Goal: Task Accomplishment & Management: Use online tool/utility

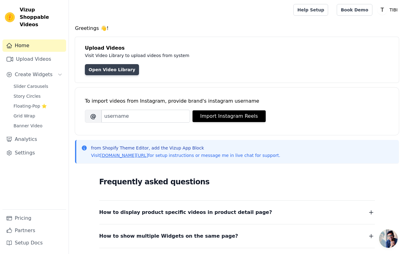
click at [113, 74] on link "Open Video Library" at bounding box center [112, 69] width 54 height 11
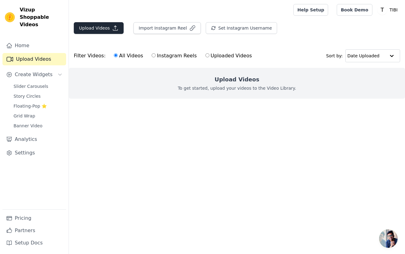
click at [89, 32] on button "Upload Videos" at bounding box center [99, 28] width 50 height 12
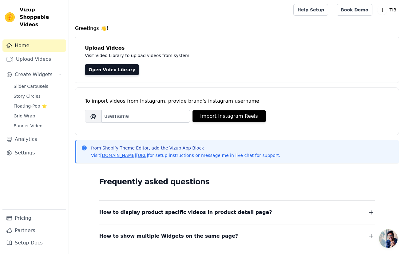
click at [119, 75] on div "Upload Videos Visit Video Library to upload videos from system Open Video Libra…" at bounding box center [237, 60] width 324 height 46
click at [118, 67] on link "Open Video Library" at bounding box center [112, 69] width 54 height 11
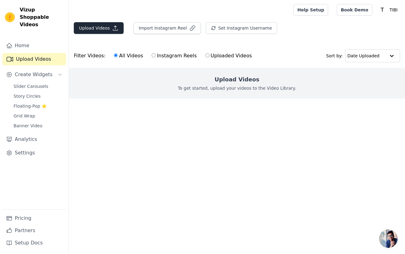
click at [92, 24] on button "Upload Videos" at bounding box center [99, 28] width 50 height 12
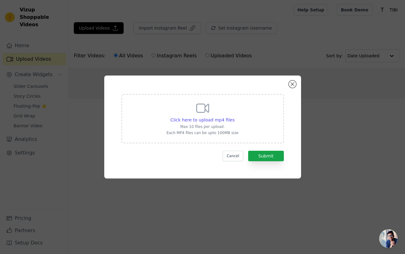
click at [220, 126] on p "Max 10 files per upload." at bounding box center [202, 126] width 72 height 5
click at [234, 117] on input "Click here to upload mp4 files Max 10 files per upload. Each MP4 files can be u…" at bounding box center [234, 116] width 0 height 0
type input "C:\fakepath\je te laisserai.MP4"
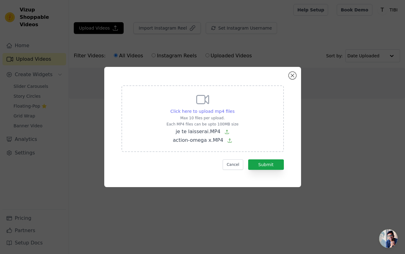
click at [220, 109] on span "Click here to upload mp4 files" at bounding box center [202, 111] width 64 height 5
click at [234, 108] on input "Click here to upload mp4 files Max 10 files per upload. Each MP4 files can be u…" at bounding box center [234, 108] width 0 height 0
click at [213, 113] on span "Click here to upload mp4 files" at bounding box center [202, 111] width 64 height 5
click at [234, 108] on input "Click here to upload mp4 files Max 10 files per upload. Each MP4 files can be u…" at bounding box center [234, 108] width 0 height 0
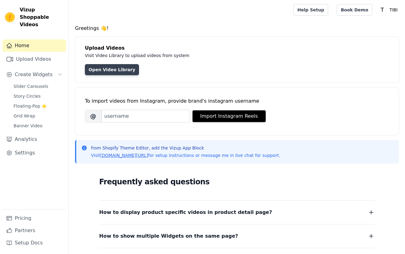
click at [114, 73] on link "Open Video Library" at bounding box center [112, 69] width 54 height 11
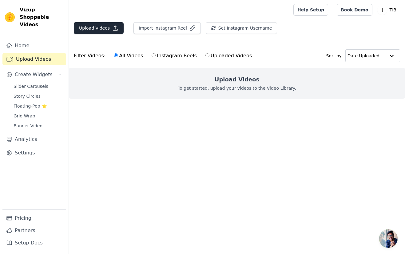
click at [97, 26] on button "Upload Videos" at bounding box center [99, 28] width 50 height 12
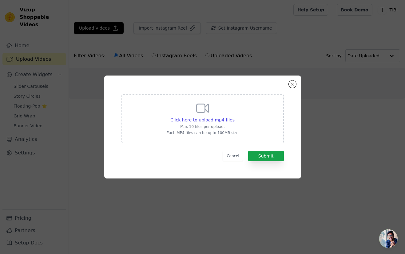
click at [239, 129] on div "Click here to upload mp4 files Max 10 files per upload. Each MP4 files can be u…" at bounding box center [203, 118] width 162 height 49
click at [235, 117] on input "Click here to upload mp4 files Max 10 files per upload. Each MP4 files can be u…" at bounding box center [234, 116] width 0 height 0
type input "C:\fakepath\je te laisserai.MP4"
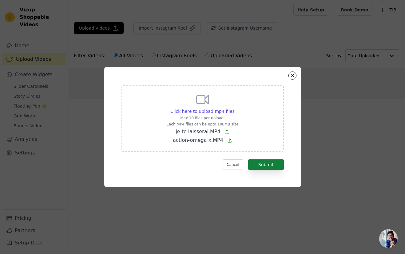
click at [277, 167] on button "Submit" at bounding box center [266, 164] width 36 height 10
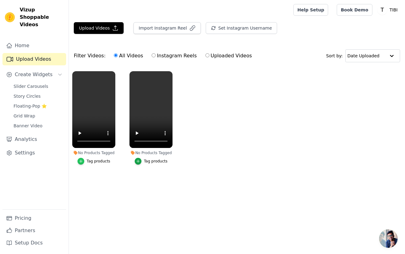
click at [83, 162] on div "button" at bounding box center [81, 161] width 7 height 7
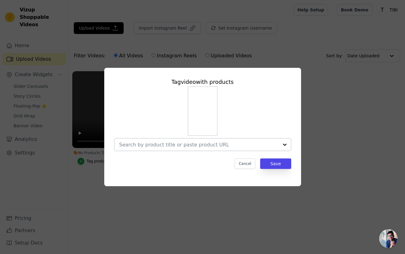
click at [282, 146] on div at bounding box center [285, 144] width 12 height 12
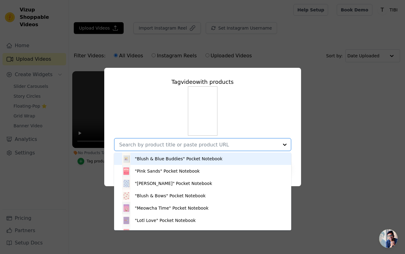
click at [272, 158] on div ""Blush & Blue Buddies" Pocket Notebook" at bounding box center [202, 158] width 165 height 12
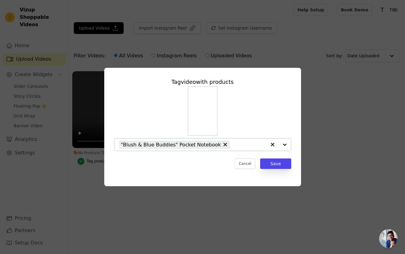
click at [285, 144] on div at bounding box center [278, 144] width 25 height 12
click at [289, 144] on div at bounding box center [285, 144] width 12 height 12
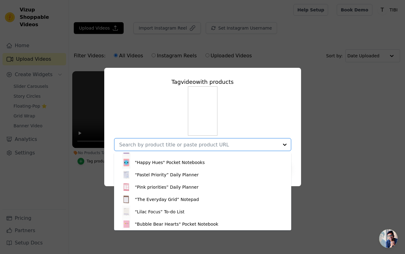
scroll to position [70, 0]
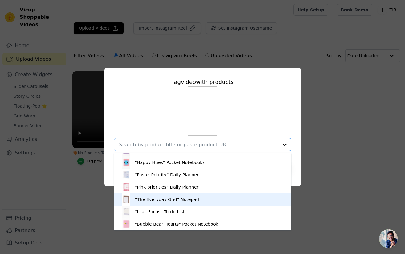
click at [180, 199] on div "“The Everyday Grid” Notepad" at bounding box center [167, 199] width 64 height 6
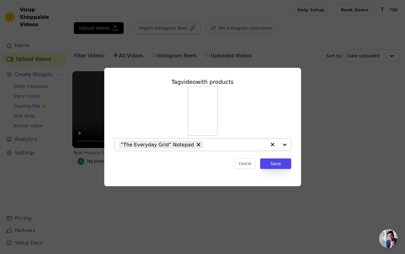
click at [286, 144] on div at bounding box center [278, 144] width 25 height 12
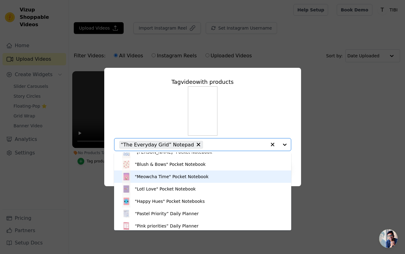
scroll to position [32, 0]
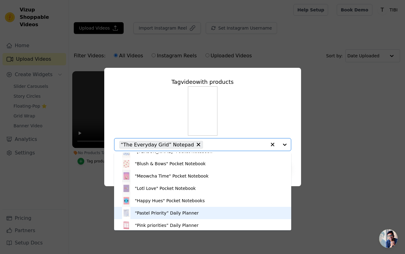
click at [189, 211] on div "“Pastel Priority” Daily Planner" at bounding box center [167, 213] width 64 height 6
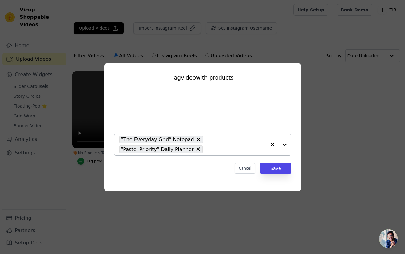
click at [287, 144] on div at bounding box center [278, 144] width 25 height 21
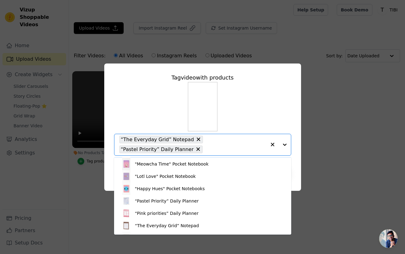
scroll to position [49, 0]
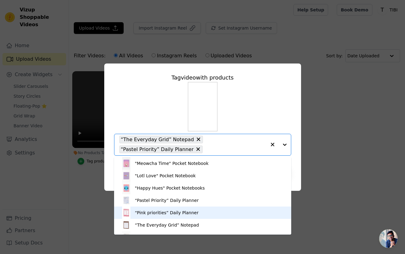
click at [207, 210] on div "“Pink priorities” Daily Planner" at bounding box center [202, 212] width 165 height 12
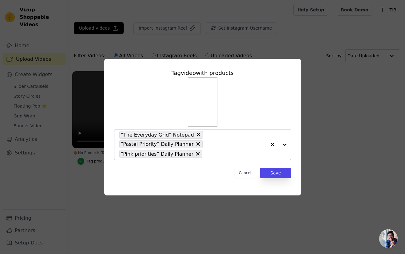
click at [286, 144] on div at bounding box center [278, 144] width 25 height 30
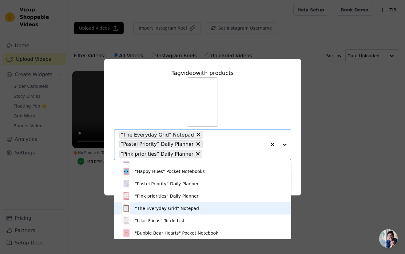
scroll to position [70, 0]
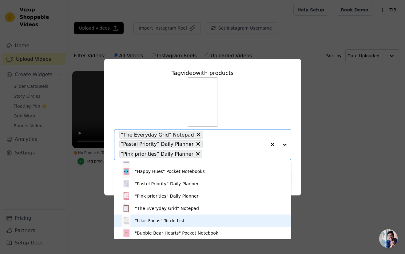
click at [206, 221] on div "“Lilac Focus” To-do List" at bounding box center [202, 220] width 165 height 12
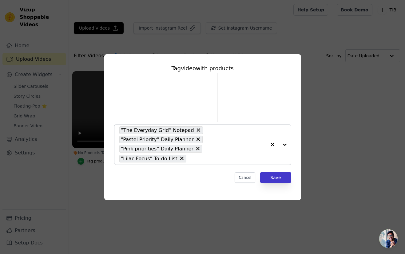
click at [278, 178] on button "Save" at bounding box center [275, 177] width 31 height 10
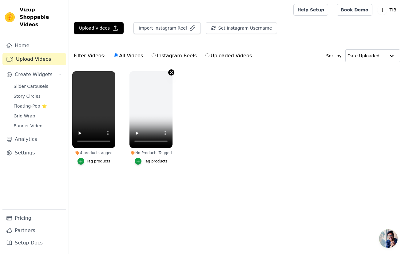
click at [172, 73] on icon "button" at bounding box center [171, 72] width 2 height 2
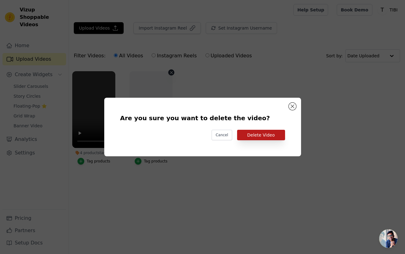
click at [257, 136] on button "Delete Video" at bounding box center [261, 135] width 48 height 10
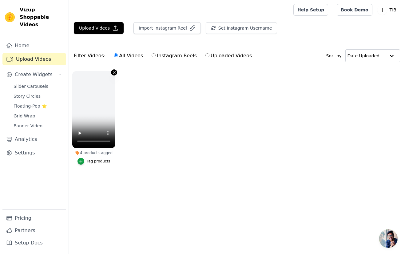
click at [114, 74] on icon "button" at bounding box center [114, 72] width 5 height 5
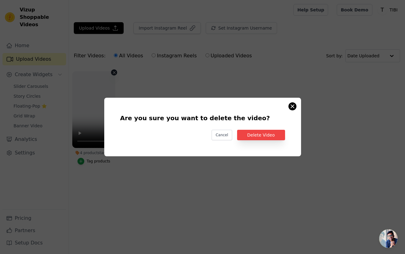
click at [295, 107] on button "Are you sure you want to delete the video? Cancel Delete Video 4 products tagge…" at bounding box center [292, 105] width 7 height 7
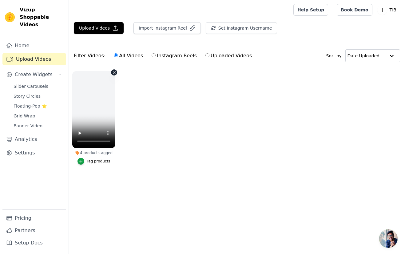
click at [94, 111] on video at bounding box center [93, 109] width 43 height 77
click at [80, 78] on video at bounding box center [93, 109] width 43 height 77
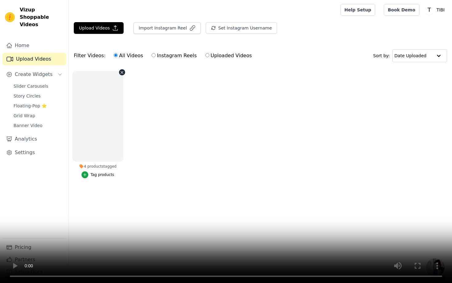
drag, startPoint x: 182, startPoint y: 258, endPoint x: 210, endPoint y: 258, distance: 27.1
click at [210, 253] on video at bounding box center [226, 141] width 452 height 283
drag, startPoint x: 227, startPoint y: 270, endPoint x: 155, endPoint y: 268, distance: 72.0
click at [155, 253] on video at bounding box center [226, 141] width 452 height 283
click at [223, 253] on video at bounding box center [226, 141] width 452 height 283
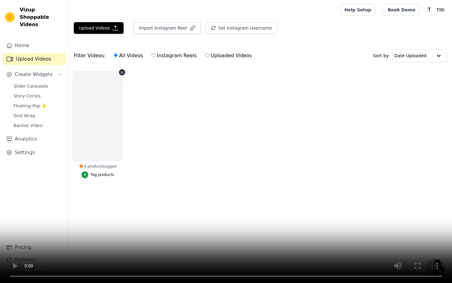
click at [224, 253] on video at bounding box center [226, 141] width 452 height 283
click at [280, 253] on video at bounding box center [226, 141] width 452 height 283
click at [279, 253] on video at bounding box center [226, 141] width 452 height 283
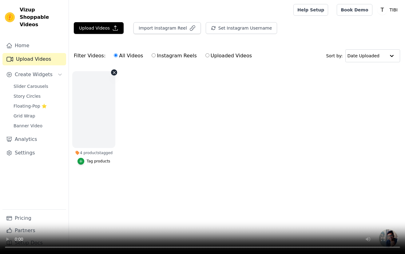
click at [83, 137] on video at bounding box center [202, 127] width 405 height 254
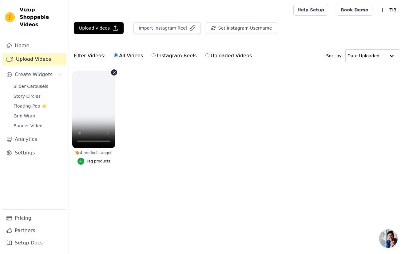
click at [83, 139] on video at bounding box center [93, 109] width 43 height 77
click at [115, 72] on icon "button" at bounding box center [114, 72] width 5 height 5
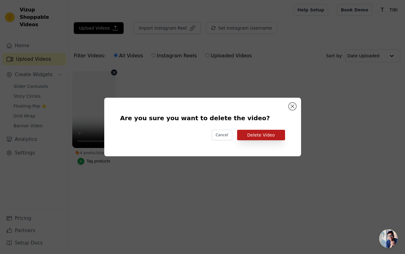
click at [259, 136] on button "Delete Video" at bounding box center [261, 135] width 48 height 10
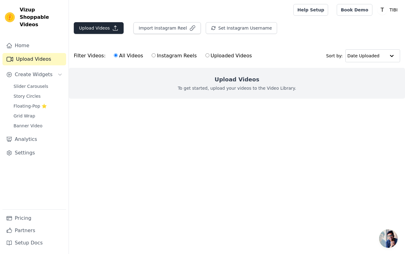
click at [96, 28] on button "Upload Videos" at bounding box center [99, 28] width 50 height 12
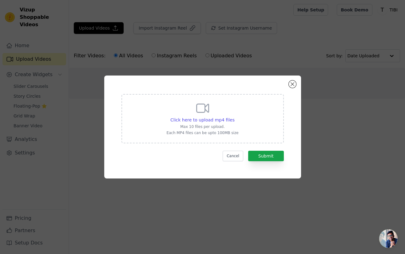
click at [252, 126] on div "Click here to upload mp4 files Max 10 files per upload. Each MP4 files can be u…" at bounding box center [203, 118] width 162 height 49
click at [235, 117] on input "Click here to upload mp4 files Max 10 files per upload. Each MP4 files can be u…" at bounding box center [234, 116] width 0 height 0
click at [286, 91] on div "Click here to upload mp4 files Max 10 files per upload. Each MP4 files can be u…" at bounding box center [202, 126] width 175 height 81
click at [292, 83] on button "Close modal" at bounding box center [292, 83] width 7 height 7
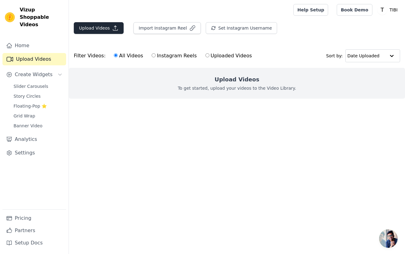
click at [97, 28] on button "Upload Videos" at bounding box center [99, 28] width 50 height 12
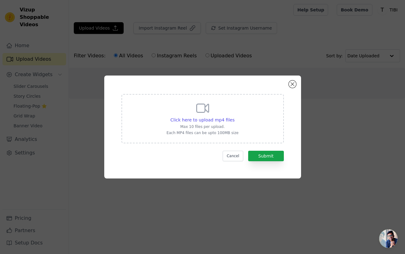
click at [206, 124] on p "Max 10 files per upload." at bounding box center [202, 126] width 72 height 5
click at [234, 117] on input "Click here to upload mp4 files Max 10 files per upload. Each MP4 files can be u…" at bounding box center [234, 116] width 0 height 0
click at [294, 83] on button "Close modal" at bounding box center [292, 83] width 7 height 7
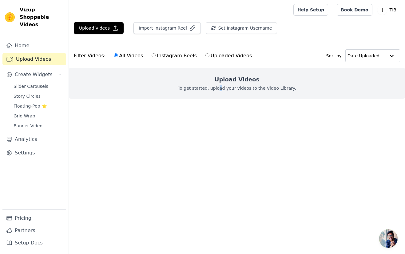
click at [223, 86] on p "To get started, upload your videos to the Video Library." at bounding box center [237, 88] width 118 height 6
click at [242, 78] on h2 "Upload Videos" at bounding box center [237, 79] width 45 height 9
click at [98, 30] on button "Upload Videos" at bounding box center [99, 28] width 50 height 12
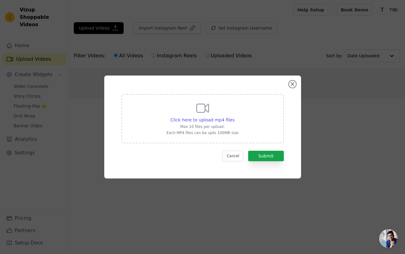
click at [216, 131] on p "Each MP4 files can be upto 100MB size" at bounding box center [202, 132] width 72 height 5
click at [234, 117] on input "Click here to upload mp4 files Max 10 files per upload. Each MP4 files can be u…" at bounding box center [234, 116] width 0 height 0
type input "C:\fakepath\54BE97B2-8438-4D32-995F-FDBE7218DF25 3.mp4"
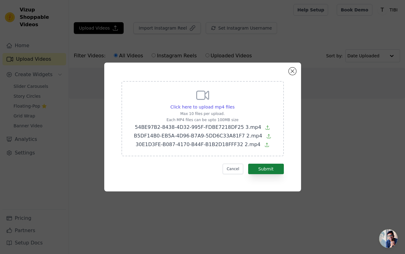
click at [272, 170] on button "Submit" at bounding box center [266, 168] width 36 height 10
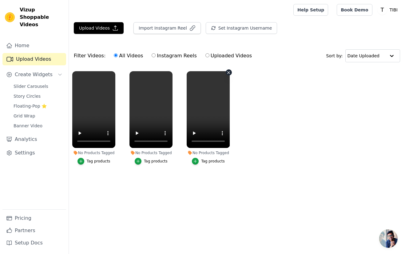
click at [206, 112] on video at bounding box center [208, 109] width 43 height 77
click at [202, 161] on div "Tag products" at bounding box center [213, 160] width 24 height 5
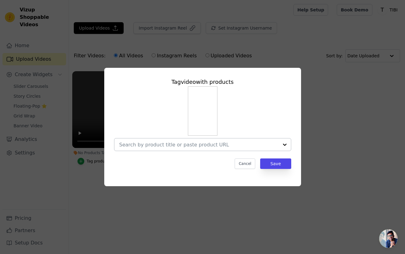
click at [281, 145] on div at bounding box center [285, 144] width 12 height 12
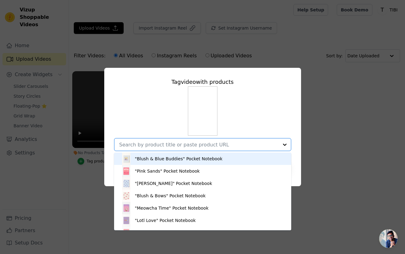
click at [245, 160] on div ""Blush & Blue Buddies" Pocket Notebook" at bounding box center [202, 158] width 165 height 12
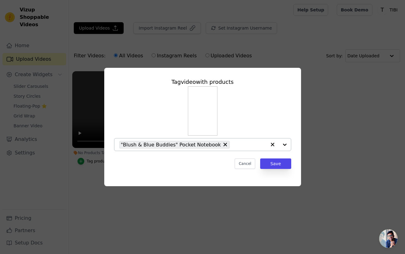
click at [284, 144] on div at bounding box center [278, 144] width 25 height 12
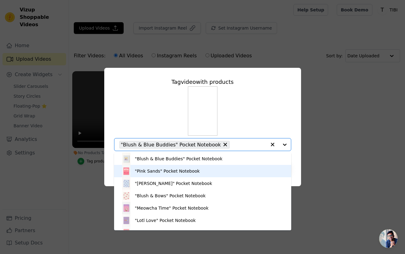
click at [243, 166] on div ""Pink Sands" Pocket Notebook" at bounding box center [202, 171] width 165 height 12
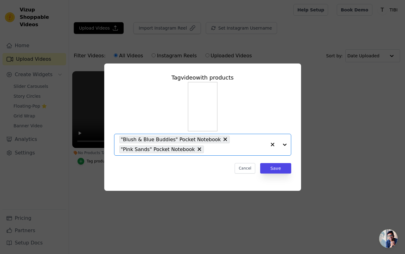
click at [281, 148] on div at bounding box center [278, 144] width 25 height 21
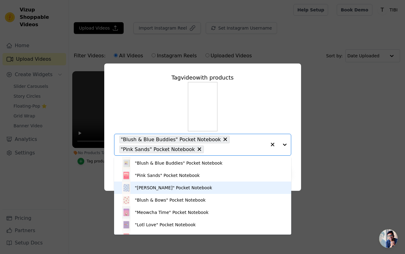
click at [225, 183] on div ""[PERSON_NAME]" Pocket Notebook" at bounding box center [202, 187] width 165 height 12
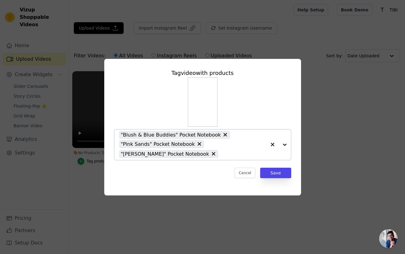
click at [284, 146] on div at bounding box center [278, 144] width 25 height 30
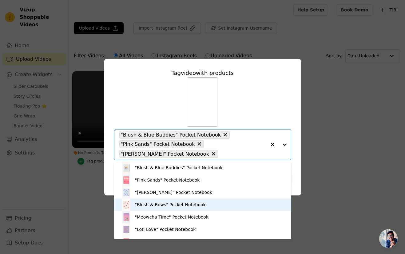
click at [213, 200] on div ""Blush & Bows" Pocket Notebook" at bounding box center [202, 204] width 165 height 12
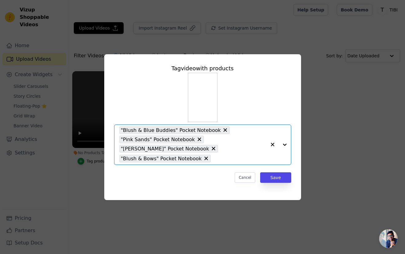
click at [284, 147] on div at bounding box center [278, 145] width 25 height 40
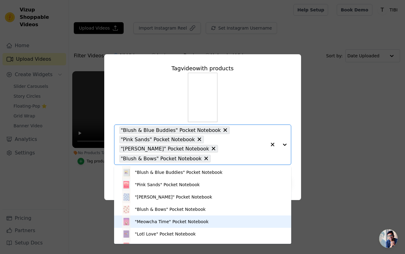
click at [208, 218] on div ""Meowcha Time" Pocket Notebook" at bounding box center [202, 221] width 165 height 12
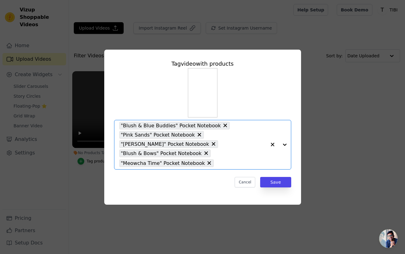
click at [286, 145] on div at bounding box center [278, 144] width 25 height 49
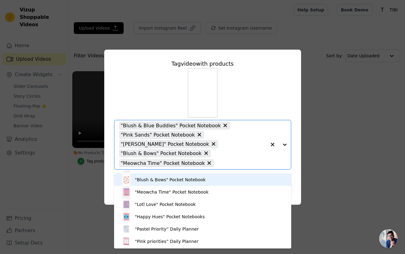
scroll to position [36, 0]
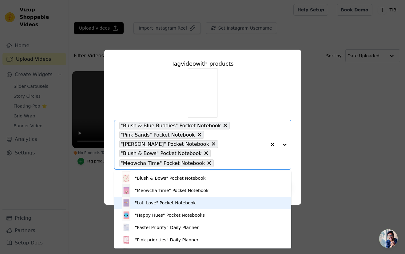
click at [224, 198] on div ""Lotl Love" Pocket Notebook" at bounding box center [202, 202] width 165 height 12
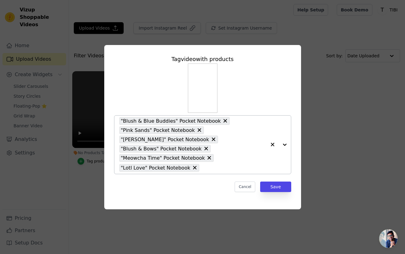
click at [286, 146] on div at bounding box center [278, 144] width 25 height 58
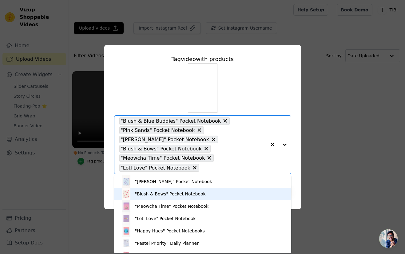
scroll to position [31, 0]
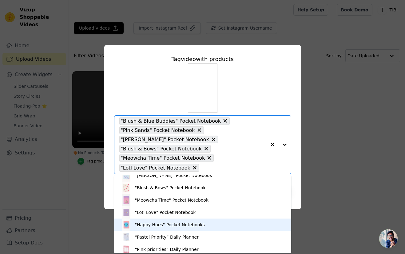
click at [215, 223] on div ""Happy Hues" Pocket Notebooks" at bounding box center [202, 224] width 165 height 12
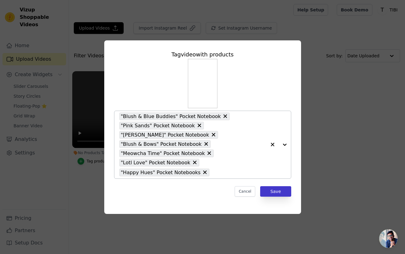
click at [274, 192] on button "Save" at bounding box center [275, 191] width 31 height 10
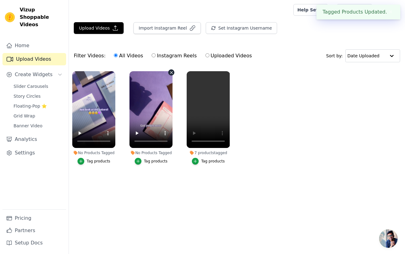
click at [149, 116] on video at bounding box center [151, 109] width 43 height 77
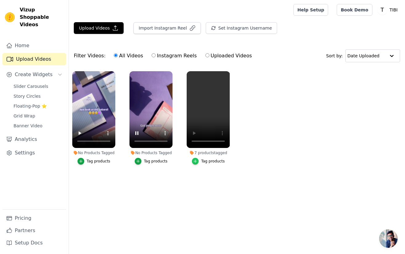
click at [196, 163] on icon "button" at bounding box center [195, 161] width 4 height 4
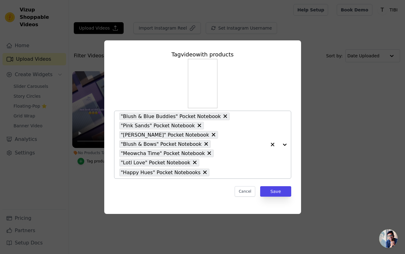
click at [285, 145] on div at bounding box center [278, 144] width 25 height 67
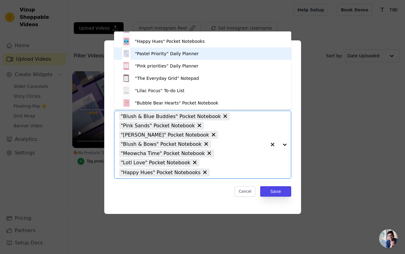
scroll to position [70, 0]
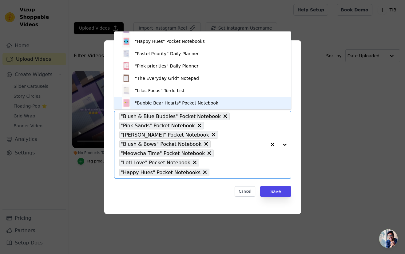
click at [231, 105] on div ""Bubble Bear Hearts" Pocket Notebook" at bounding box center [202, 103] width 165 height 12
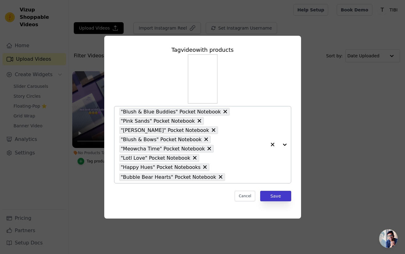
click at [282, 197] on button "Save" at bounding box center [275, 195] width 31 height 10
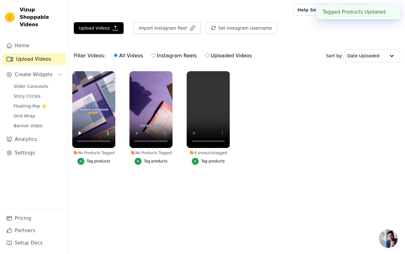
click at [158, 164] on button "Tag products" at bounding box center [151, 161] width 33 height 7
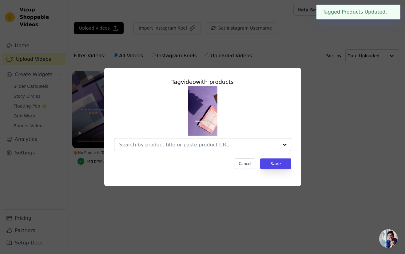
click at [248, 149] on div at bounding box center [198, 144] width 159 height 12
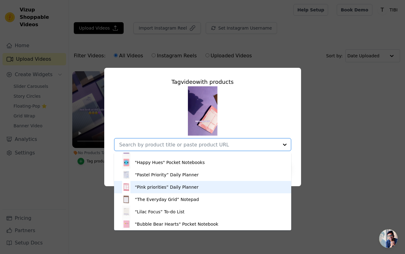
click at [187, 188] on div "“Pink priorities” Daily Planner" at bounding box center [167, 187] width 64 height 6
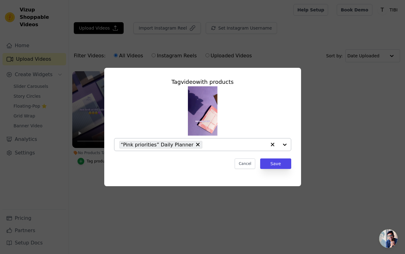
click at [283, 147] on div at bounding box center [278, 144] width 25 height 12
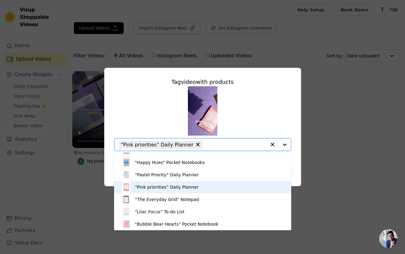
click at [190, 191] on div "“Pink priorities” Daily Planner" at bounding box center [202, 187] width 165 height 12
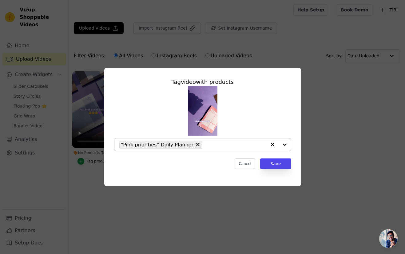
click at [281, 150] on div at bounding box center [278, 144] width 25 height 12
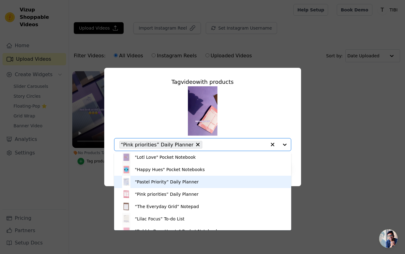
scroll to position [65, 0]
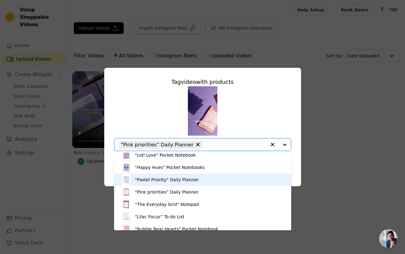
click at [202, 179] on div "“Pastel Priority” Daily Planner" at bounding box center [202, 179] width 165 height 12
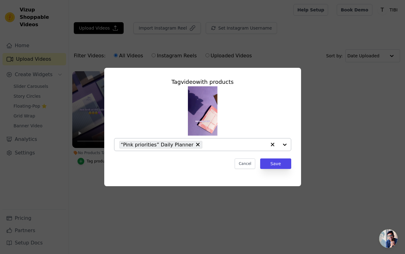
click at [283, 144] on div at bounding box center [278, 144] width 25 height 12
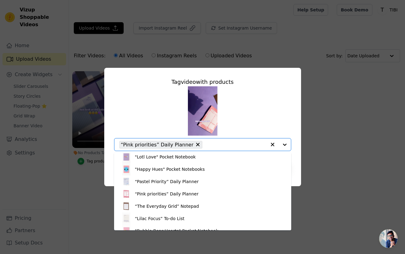
scroll to position [62, 0]
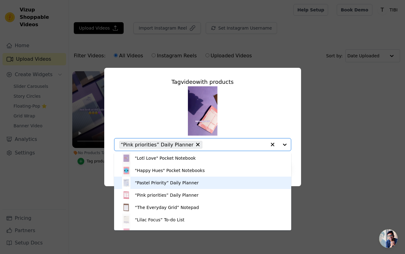
click at [159, 185] on div "“Pastel Priority” Daily Planner" at bounding box center [167, 182] width 64 height 6
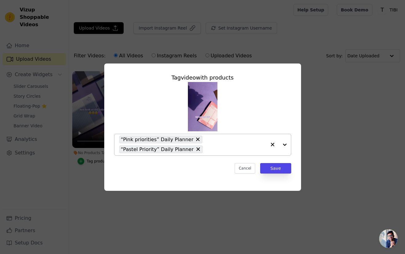
click at [282, 146] on div at bounding box center [278, 144] width 25 height 21
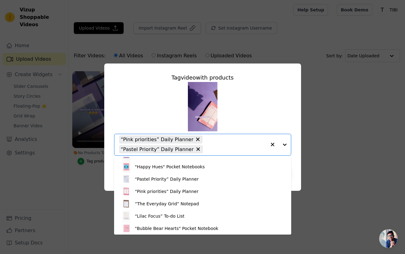
scroll to position [70, 0]
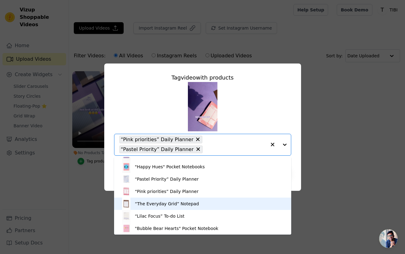
click at [210, 207] on div "“The Everyday Grid” Notepad" at bounding box center [202, 203] width 165 height 12
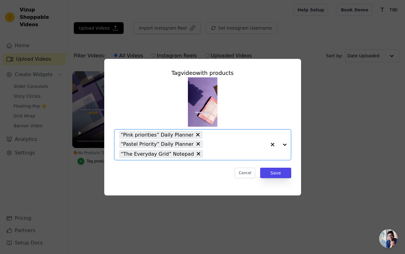
click at [284, 143] on div at bounding box center [278, 144] width 25 height 30
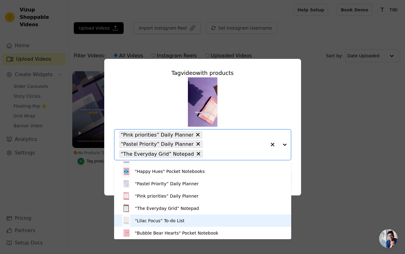
click at [203, 218] on div "“Lilac Focus” To-do List" at bounding box center [202, 220] width 165 height 12
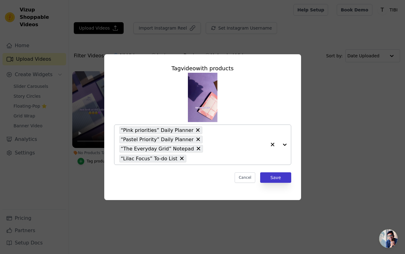
click at [278, 179] on button "Save" at bounding box center [275, 177] width 31 height 10
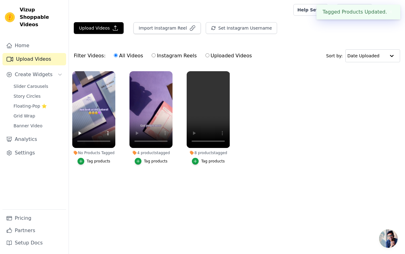
click at [106, 161] on div "Tag products" at bounding box center [99, 160] width 24 height 5
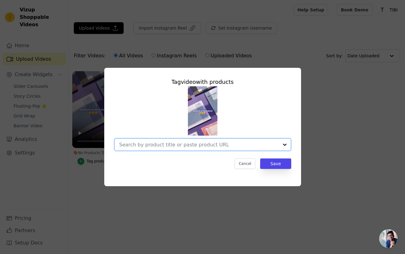
click at [262, 142] on input "No Products Tagged Tag video with products Option undefined, selected. Select i…" at bounding box center [198, 145] width 159 height 6
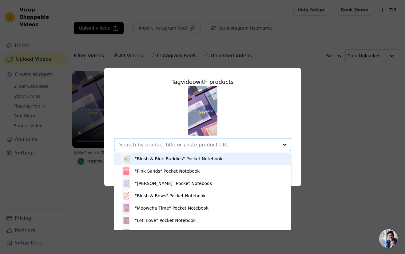
click at [230, 157] on div ""Blush & Blue Buddies" Pocket Notebook" at bounding box center [202, 158] width 165 height 12
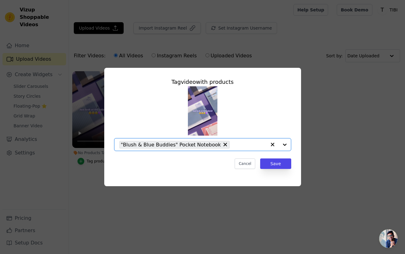
click at [283, 146] on div at bounding box center [278, 144] width 25 height 12
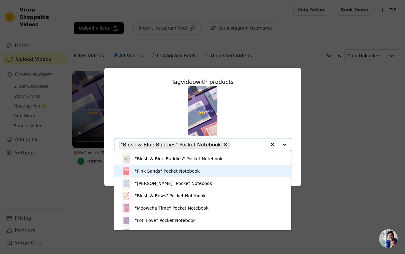
click at [258, 169] on div ""Pink Sands" Pocket Notebook" at bounding box center [202, 171] width 165 height 12
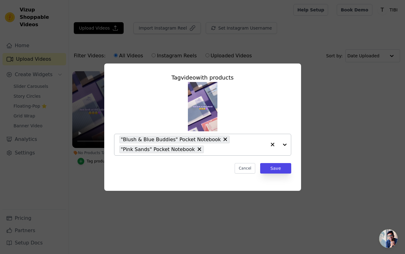
click at [284, 147] on div at bounding box center [278, 144] width 25 height 21
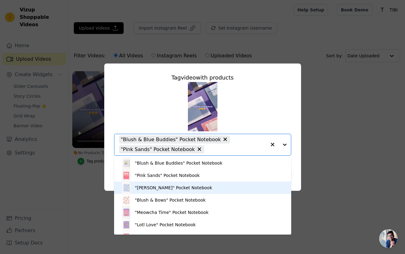
click at [239, 183] on div ""[PERSON_NAME]" Pocket Notebook" at bounding box center [202, 187] width 165 height 12
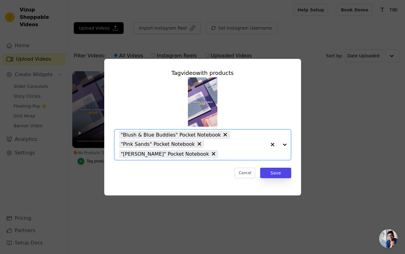
click at [285, 144] on div at bounding box center [278, 144] width 25 height 30
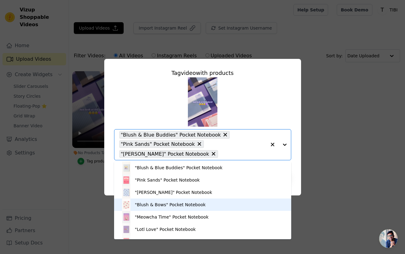
click at [187, 202] on div ""Blush & Bows" Pocket Notebook" at bounding box center [170, 204] width 71 height 6
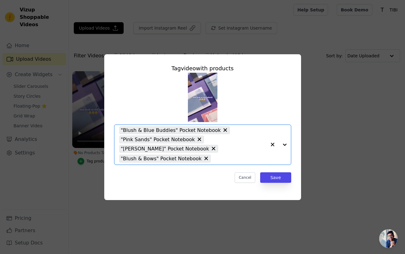
click at [286, 146] on div at bounding box center [278, 145] width 25 height 40
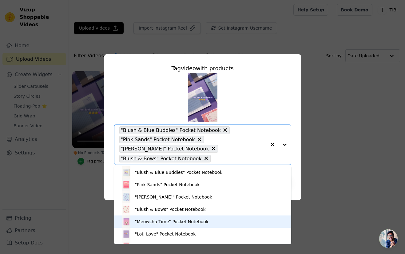
click at [211, 221] on div ""Meowcha Time" Pocket Notebook" at bounding box center [202, 221] width 165 height 12
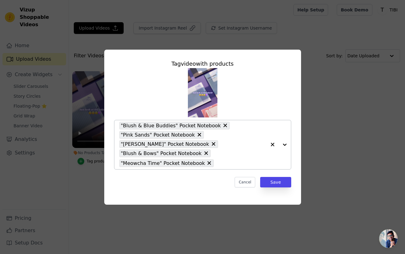
click at [280, 148] on div at bounding box center [278, 144] width 25 height 49
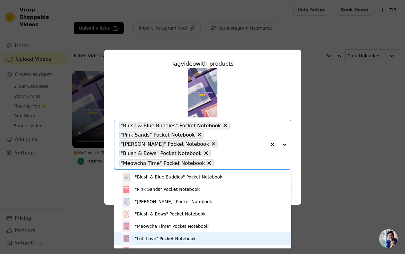
click at [209, 236] on div ""Lotl Love" Pocket Notebook" at bounding box center [202, 238] width 165 height 12
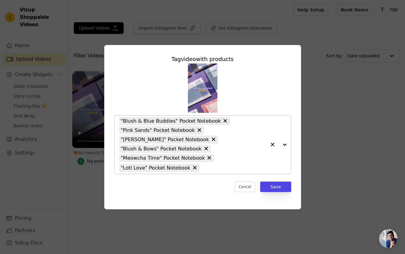
click at [286, 145] on div at bounding box center [278, 144] width 25 height 58
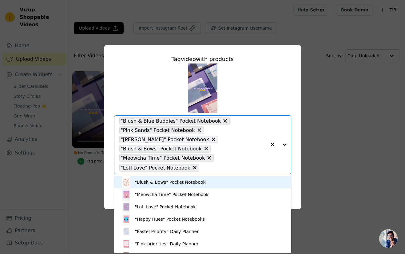
scroll to position [39, 0]
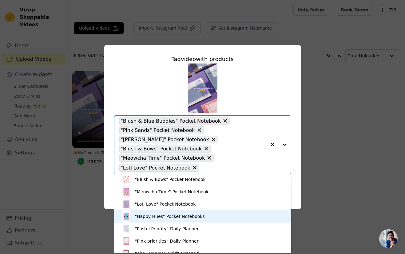
click at [226, 218] on div ""Happy Hues" Pocket Notebooks" at bounding box center [202, 216] width 165 height 12
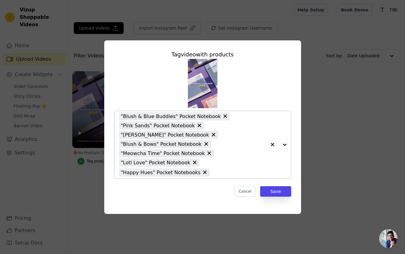
click at [284, 147] on div at bounding box center [278, 144] width 25 height 67
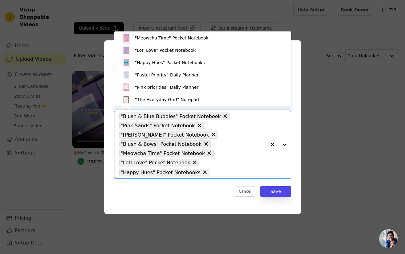
scroll to position [58, 0]
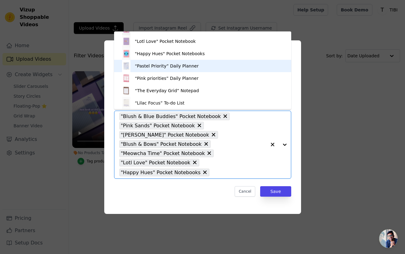
click at [195, 65] on div "“Pastel Priority” Daily Planner" at bounding box center [202, 66] width 165 height 12
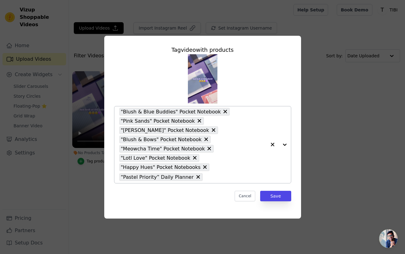
click at [284, 144] on div at bounding box center [278, 144] width 25 height 77
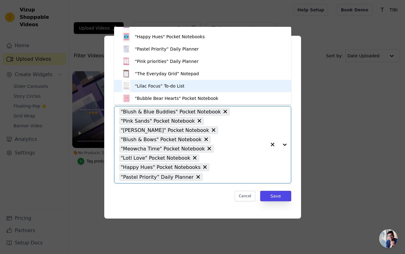
scroll to position [70, 0]
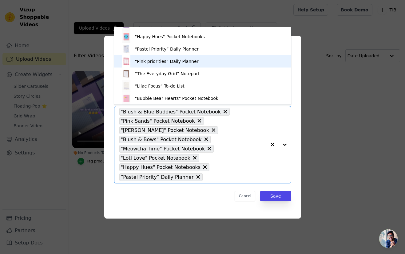
click at [191, 62] on div "“Pink priorities” Daily Planner" at bounding box center [167, 61] width 64 height 6
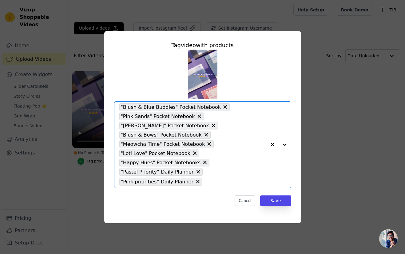
click at [285, 146] on div at bounding box center [278, 145] width 25 height 86
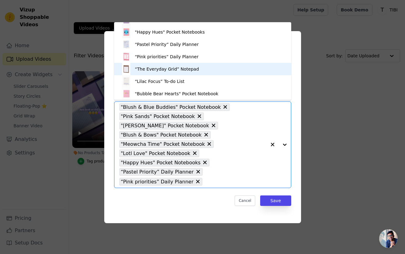
click at [218, 73] on div "“The Everyday Grid” Notepad" at bounding box center [202, 69] width 165 height 12
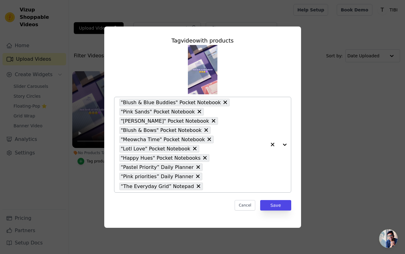
click at [286, 146] on div at bounding box center [278, 144] width 25 height 95
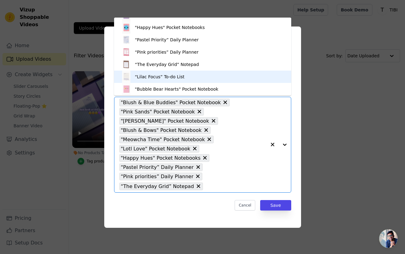
click at [213, 78] on div "“Lilac Focus” To-do List" at bounding box center [202, 76] width 165 height 12
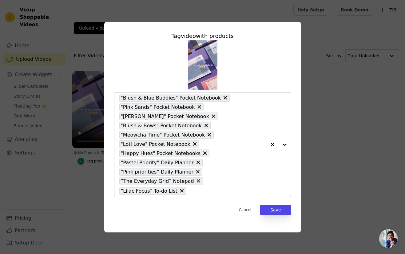
click at [284, 144] on div at bounding box center [278, 144] width 25 height 104
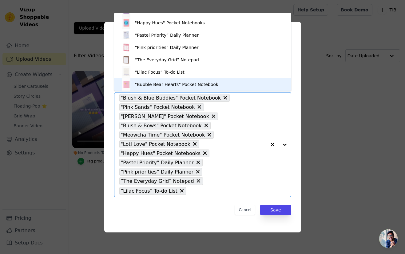
click at [226, 87] on div ""Bubble Bear Hearts" Pocket Notebook" at bounding box center [202, 84] width 165 height 12
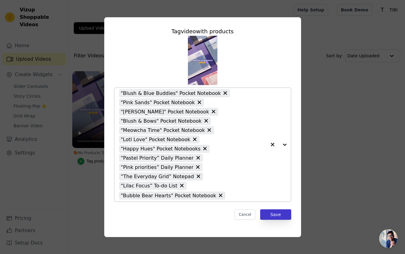
click at [281, 209] on button "Save" at bounding box center [275, 214] width 31 height 10
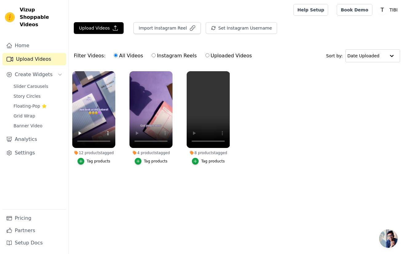
scroll to position [0, 0]
click at [369, 55] on input "text" at bounding box center [366, 56] width 38 height 12
click at [316, 144] on ul "12 products tagged Tag products 4 products tagged Tag products 8 products tagge…" at bounding box center [237, 124] width 336 height 112
click at [379, 60] on input "text" at bounding box center [366, 56] width 38 height 12
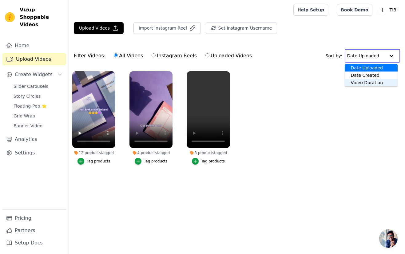
click at [384, 84] on div "Video Duration" at bounding box center [371, 82] width 53 height 7
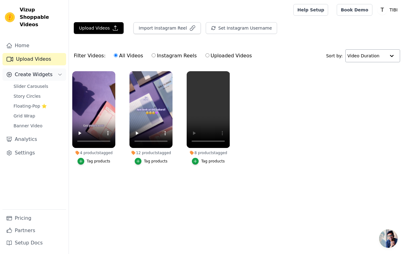
click at [37, 71] on button "Create Widgets" at bounding box center [34, 74] width 64 height 12
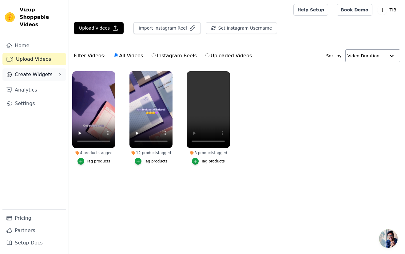
click at [37, 71] on button "Create Widgets" at bounding box center [34, 74] width 64 height 12
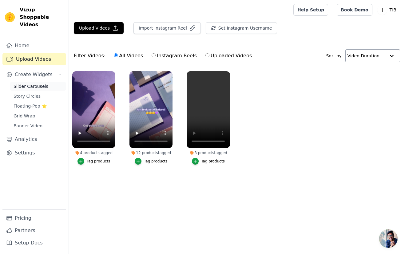
click at [35, 82] on link "Slider Carousels" at bounding box center [38, 86] width 56 height 9
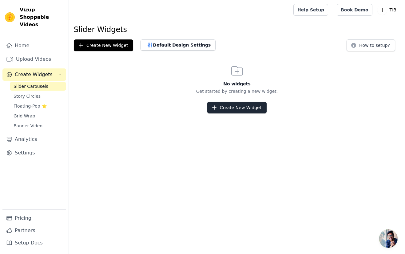
click at [223, 108] on button "Create New Widget" at bounding box center [236, 108] width 59 height 12
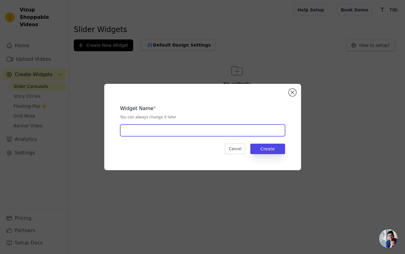
click at [227, 128] on input "text" at bounding box center [202, 130] width 165 height 12
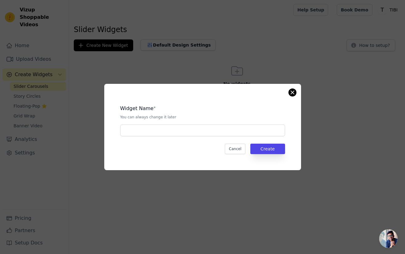
click at [294, 93] on button "Close modal" at bounding box center [292, 92] width 7 height 7
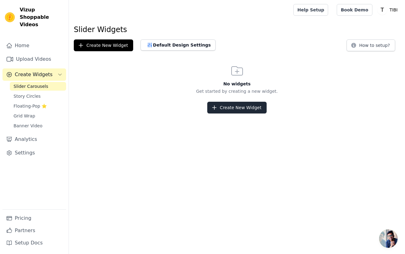
click at [225, 109] on button "Create New Widget" at bounding box center [236, 108] width 59 height 12
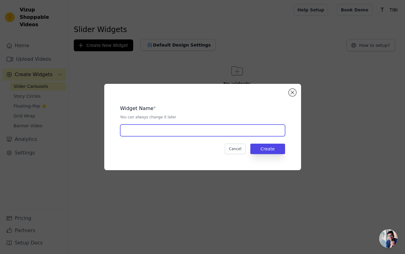
click at [222, 129] on input "text" at bounding box center [202, 130] width 165 height 12
type input "Design Details"
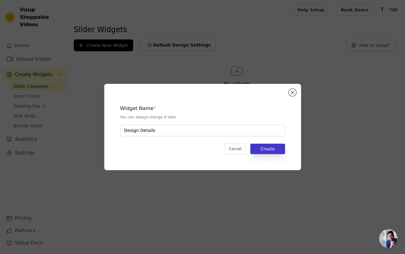
click at [279, 147] on button "Create" at bounding box center [267, 148] width 35 height 10
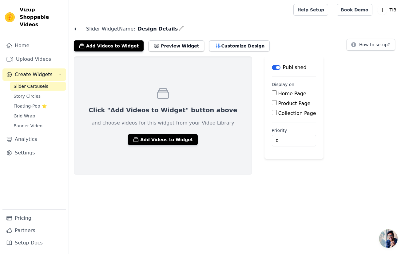
click at [272, 92] on input "Home Page" at bounding box center [274, 92] width 5 height 5
checkbox input "true"
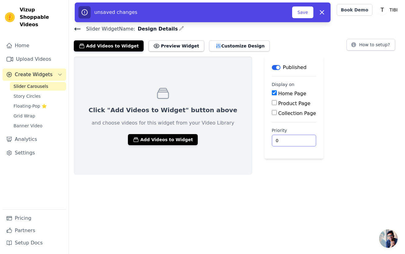
click at [278, 141] on input "0" at bounding box center [294, 140] width 44 height 12
click at [278, 142] on input "0" at bounding box center [294, 140] width 44 height 12
click at [272, 140] on input "0" at bounding box center [294, 140] width 44 height 12
type input "3"
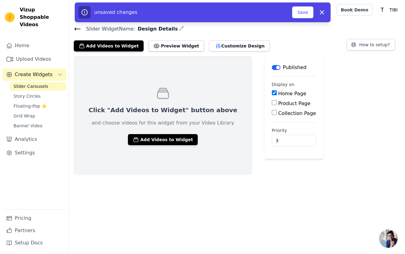
click at [266, 169] on div "Label Published Display on Home Page Product Page Collection Page Priority 3 un…" at bounding box center [294, 115] width 59 height 118
click at [174, 141] on button "Add Videos to Widget" at bounding box center [163, 139] width 70 height 11
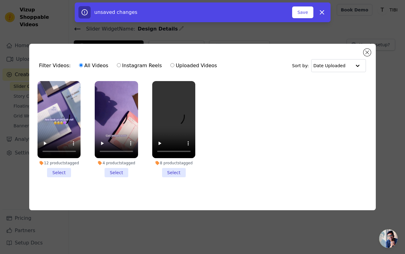
click at [178, 148] on video at bounding box center [173, 119] width 43 height 77
click at [174, 171] on li "8 products tagged Select" at bounding box center [173, 129] width 43 height 96
click at [0, 0] on input "8 products tagged Select" at bounding box center [0, 0] width 0 height 0
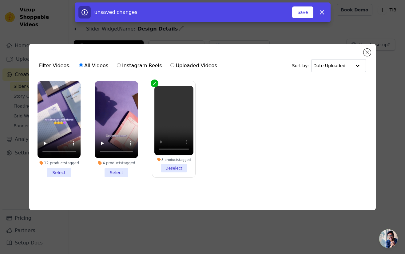
click at [115, 170] on li "4 products tagged Select" at bounding box center [116, 129] width 43 height 96
click at [0, 0] on input "4 products tagged Select" at bounding box center [0, 0] width 0 height 0
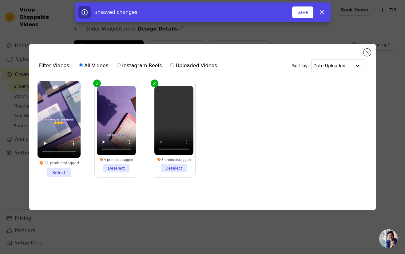
click at [63, 169] on li "12 products tagged Select" at bounding box center [59, 129] width 43 height 96
click at [0, 0] on input "12 products tagged Select" at bounding box center [0, 0] width 0 height 0
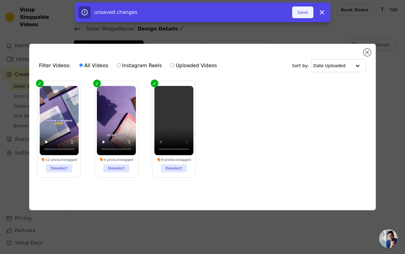
click at [304, 14] on button "Save" at bounding box center [302, 12] width 21 height 12
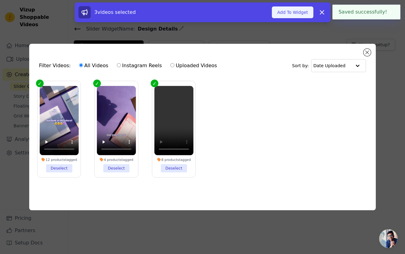
click at [302, 18] on button "Add To Widget" at bounding box center [292, 12] width 41 height 12
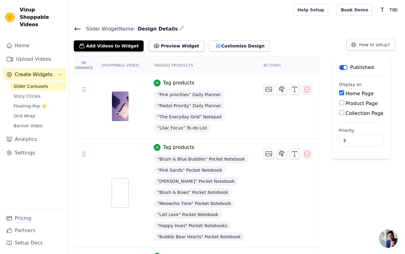
click at [358, 69] on p "Published" at bounding box center [362, 67] width 24 height 7
click at [340, 198] on div "Label Published Display on Home Page Product Page Collection Page Priority 3" at bounding box center [361, 228] width 59 height 344
click at [181, 43] on button "Preview Widget" at bounding box center [176, 45] width 55 height 11
click at [310, 208] on tbody "Tag products “Pink priorities” Daily Planner “Pastel Priority” Daily Planner “T…" at bounding box center [197, 237] width 246 height 326
click at [214, 46] on button "Customize Design" at bounding box center [239, 45] width 61 height 11
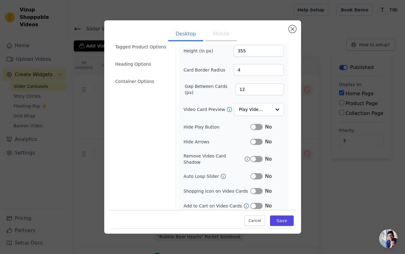
scroll to position [26, 0]
click at [279, 220] on button "Save" at bounding box center [281, 220] width 23 height 10
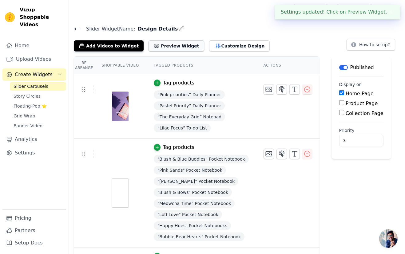
click at [181, 42] on button "Preview Widget" at bounding box center [176, 45] width 55 height 11
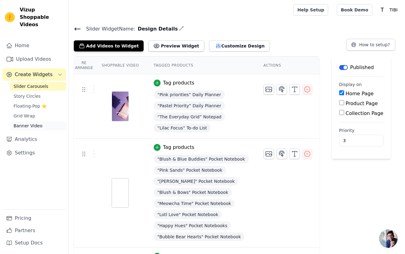
click at [40, 122] on span "Banner Video" at bounding box center [28, 125] width 29 height 6
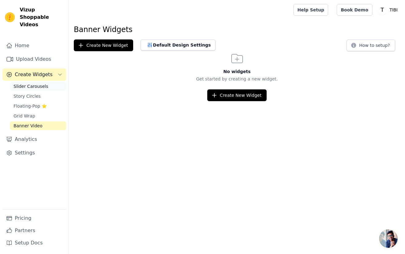
click at [49, 82] on link "Slider Carousels" at bounding box center [38, 86] width 56 height 9
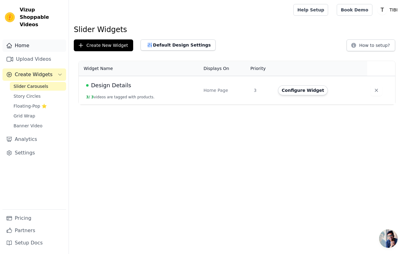
click at [40, 41] on link "Home" at bounding box center [34, 45] width 64 height 12
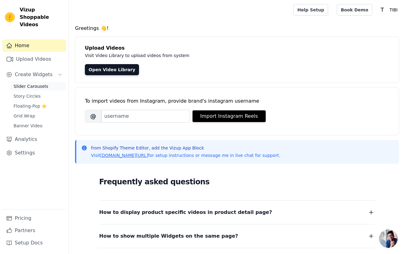
click at [42, 83] on span "Slider Carousels" at bounding box center [31, 86] width 35 height 6
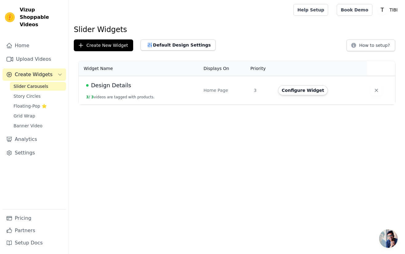
click at [135, 91] on td "Design Details 3 / 3 videos are tagged with products." at bounding box center [139, 90] width 121 height 29
click at [112, 83] on span "Design Details" at bounding box center [111, 85] width 40 height 9
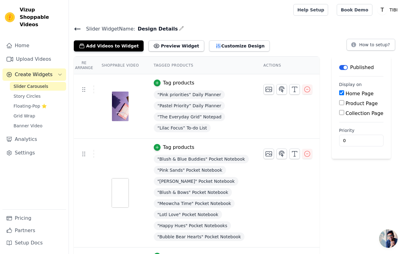
click at [339, 104] on input "Product Page" at bounding box center [341, 102] width 5 height 5
checkbox input "true"
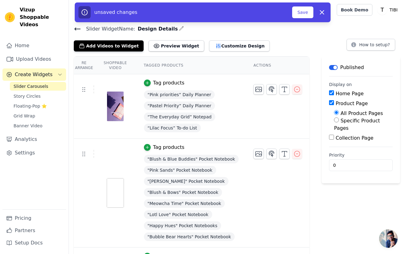
click at [334, 138] on input "Collection Page" at bounding box center [331, 136] width 5 height 5
checkbox input "true"
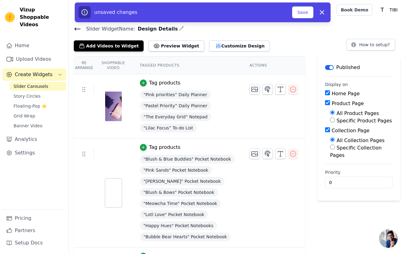
click at [330, 94] on input "Home Page" at bounding box center [327, 92] width 5 height 5
checkbox input "false"
click at [327, 130] on main "Label Published Display on Home Page Product Page All Product Pages Specific Pr…" at bounding box center [359, 128] width 82 height 144
click at [328, 130] on input "Collection Page" at bounding box center [327, 129] width 5 height 5
checkbox input "false"
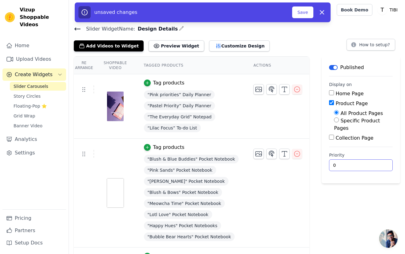
click at [366, 165] on input "0" at bounding box center [361, 165] width 64 height 12
type input "3"
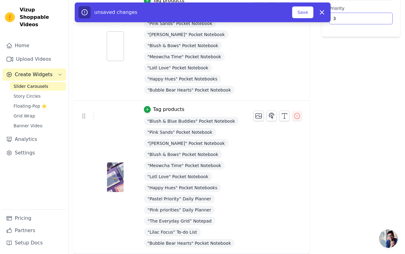
scroll to position [146, 0]
click at [309, 11] on button "Save" at bounding box center [302, 12] width 21 height 12
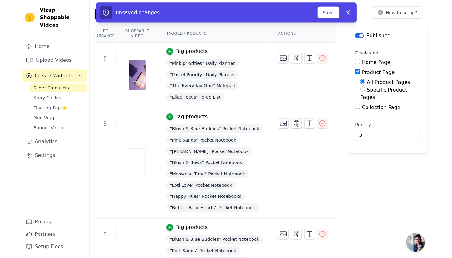
scroll to position [30, 0]
